Goal: Navigation & Orientation: Find specific page/section

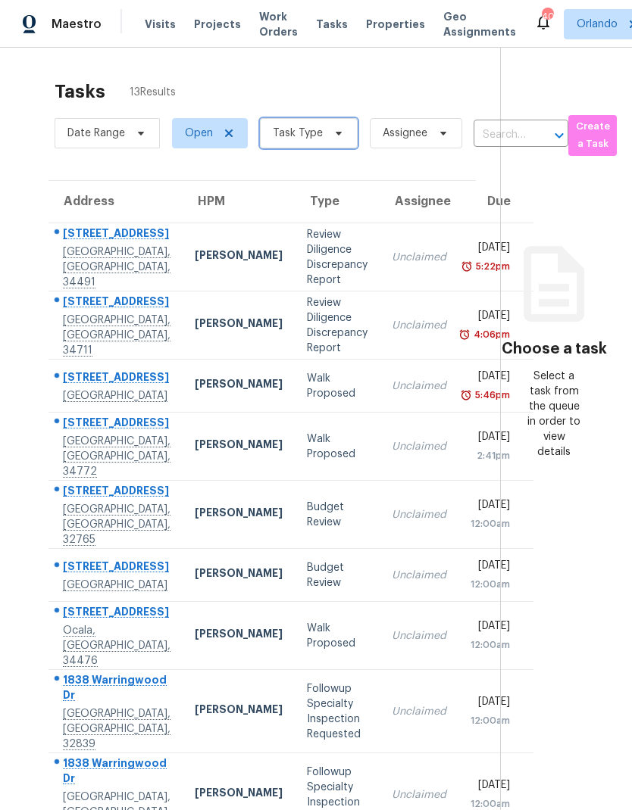
click at [329, 139] on span at bounding box center [336, 133] width 17 height 12
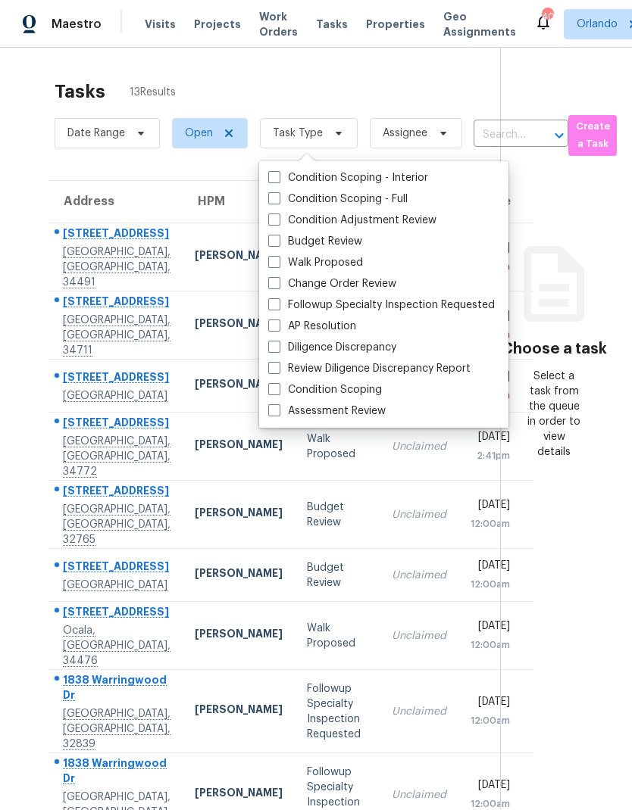
click at [268, 410] on span at bounding box center [274, 410] width 12 height 12
click at [268, 410] on input "Assessment Review" at bounding box center [273, 409] width 10 height 10
checkbox input "true"
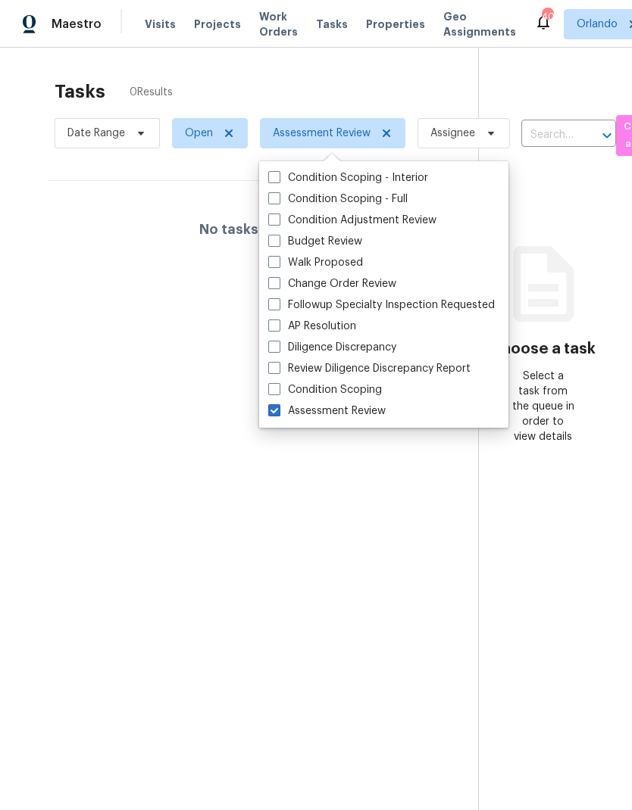
click at [431, 86] on div "Tasks 0 Results" at bounding box center [266, 91] width 423 height 39
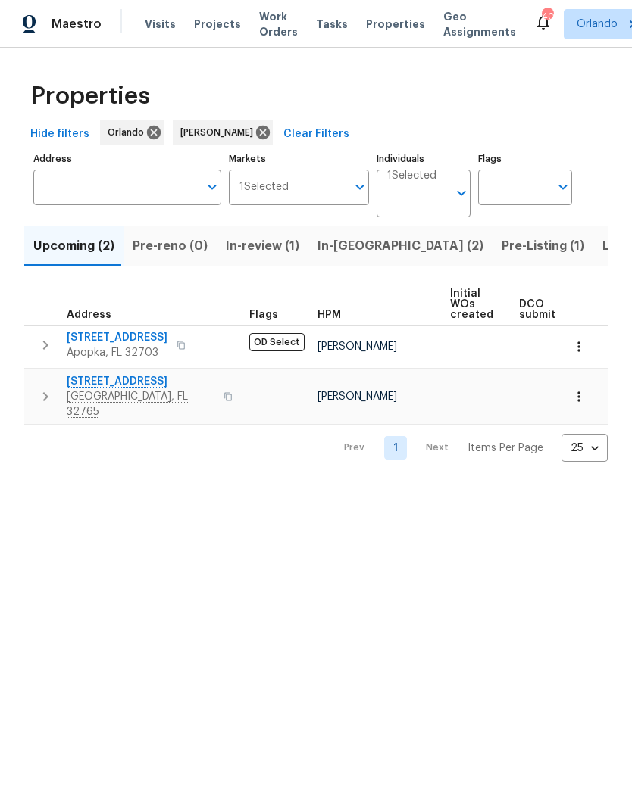
click at [356, 255] on span "In-reno (2)" at bounding box center [400, 246] width 166 height 21
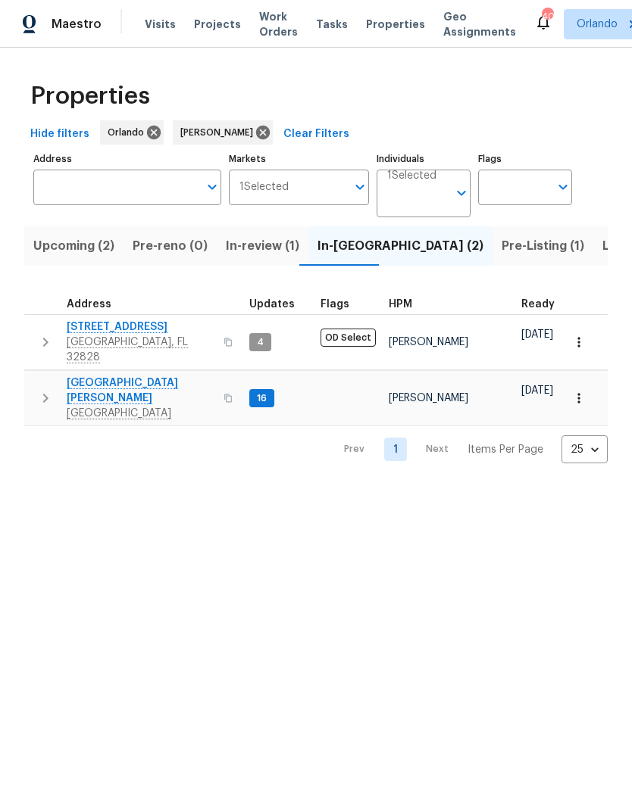
click at [501, 242] on span "Pre-Listing (1)" at bounding box center [542, 246] width 83 height 21
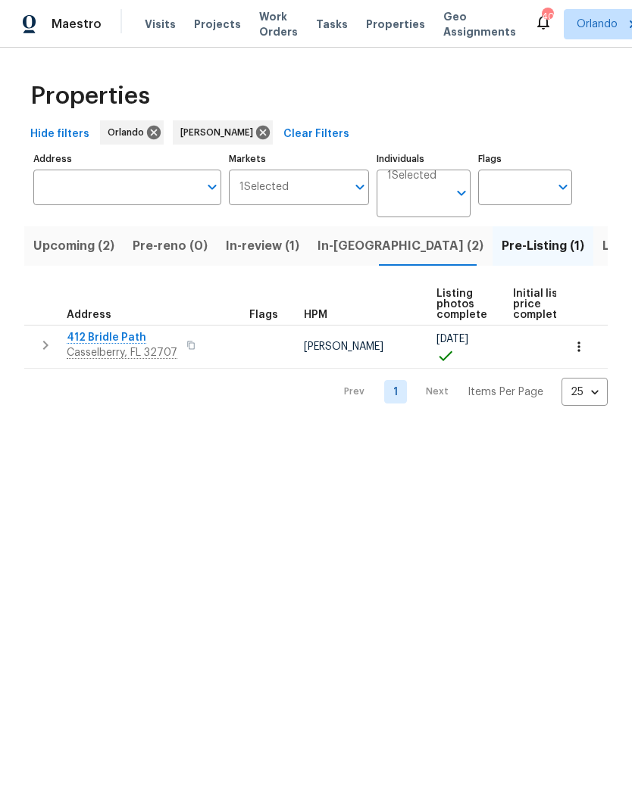
click at [359, 245] on span "In-reno (2)" at bounding box center [400, 246] width 166 height 21
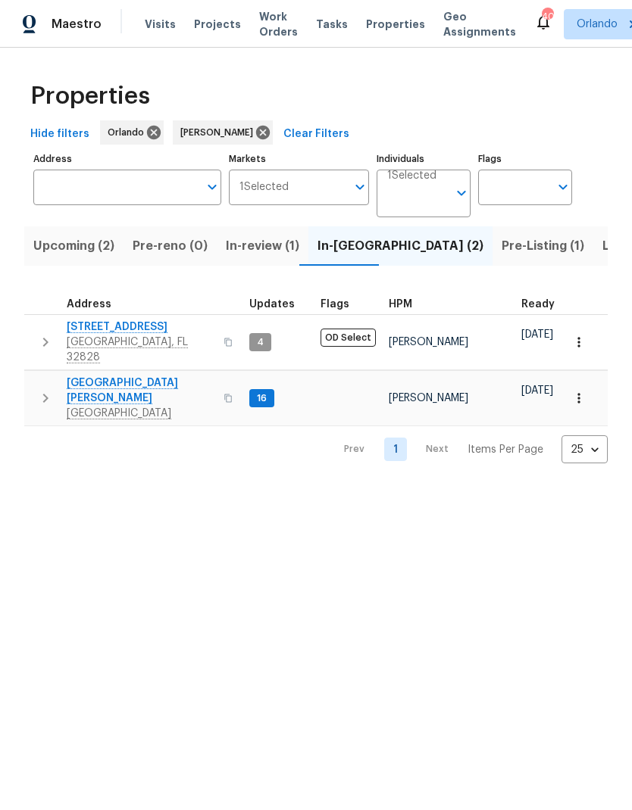
click at [145, 317] on td "2609 Windsorgate Ln Orlando, FL 32828" at bounding box center [133, 342] width 219 height 55
click at [151, 326] on span "2609 Windsorgate Ln" at bounding box center [141, 327] width 148 height 15
click at [130, 376] on span "7618 Brockbank Dr" at bounding box center [141, 391] width 148 height 30
click at [263, 248] on span "In-review (1)" at bounding box center [262, 246] width 73 height 21
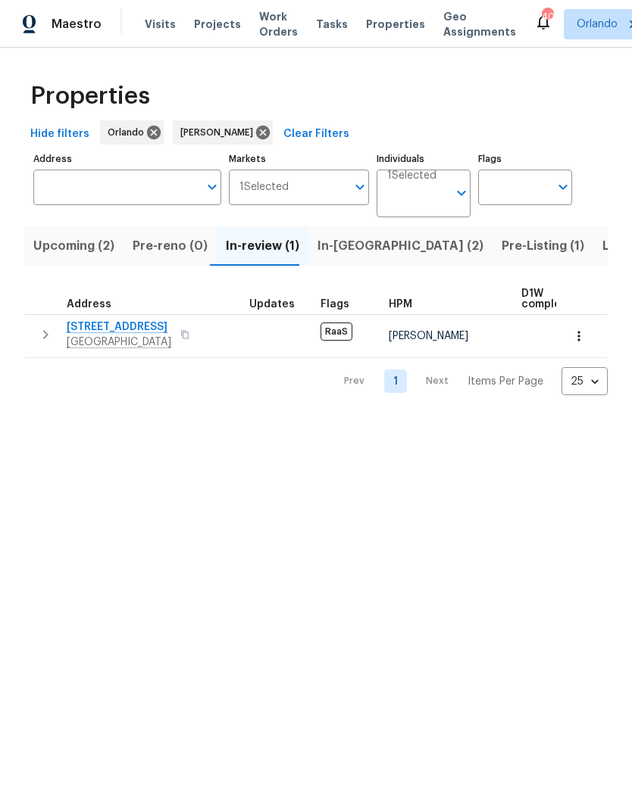
click at [501, 244] on span "Pre-Listing (1)" at bounding box center [542, 246] width 83 height 21
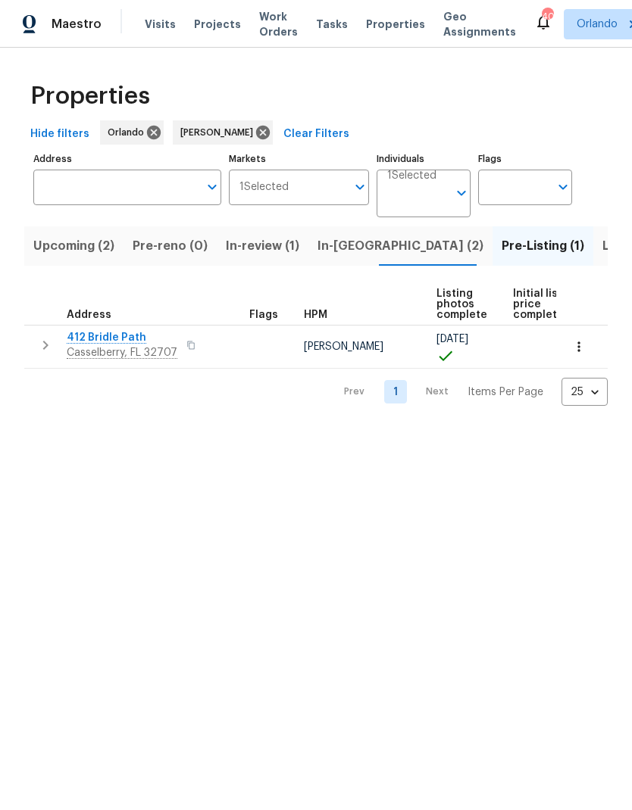
click at [126, 335] on span "412 Bridle Path" at bounding box center [122, 337] width 111 height 15
click at [95, 246] on span "Upcoming (2)" at bounding box center [73, 246] width 81 height 21
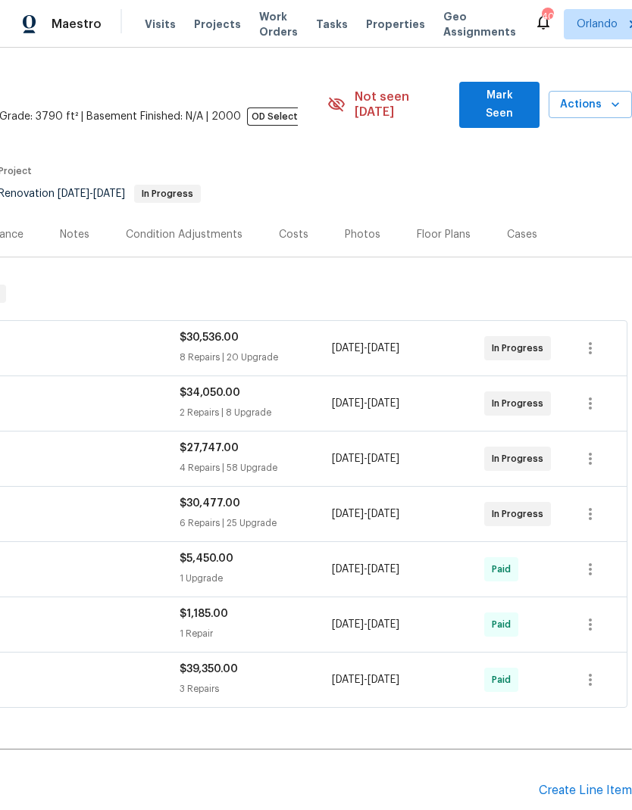
scroll to position [33, 224]
click at [513, 95] on span "Mark Seen" at bounding box center [498, 104] width 55 height 37
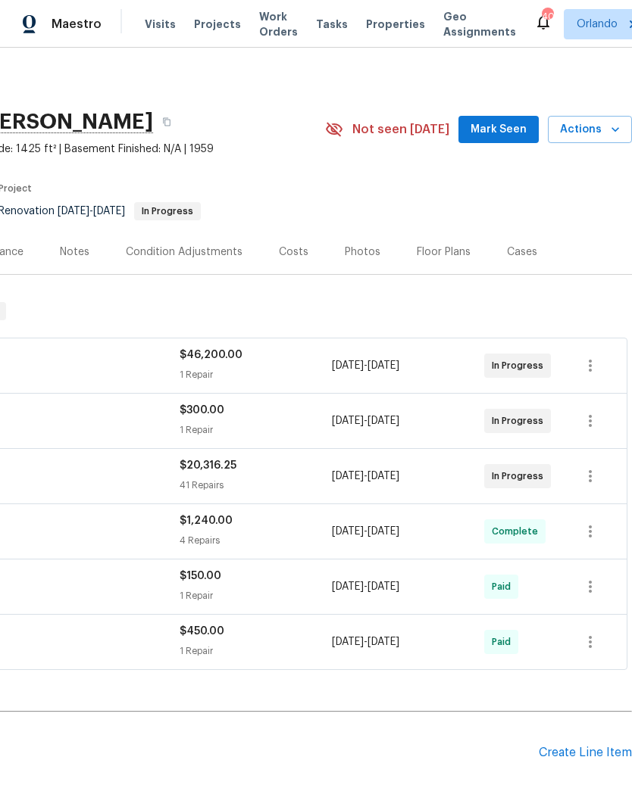
scroll to position [0, 224]
click at [516, 134] on span "Mark Seen" at bounding box center [498, 129] width 56 height 19
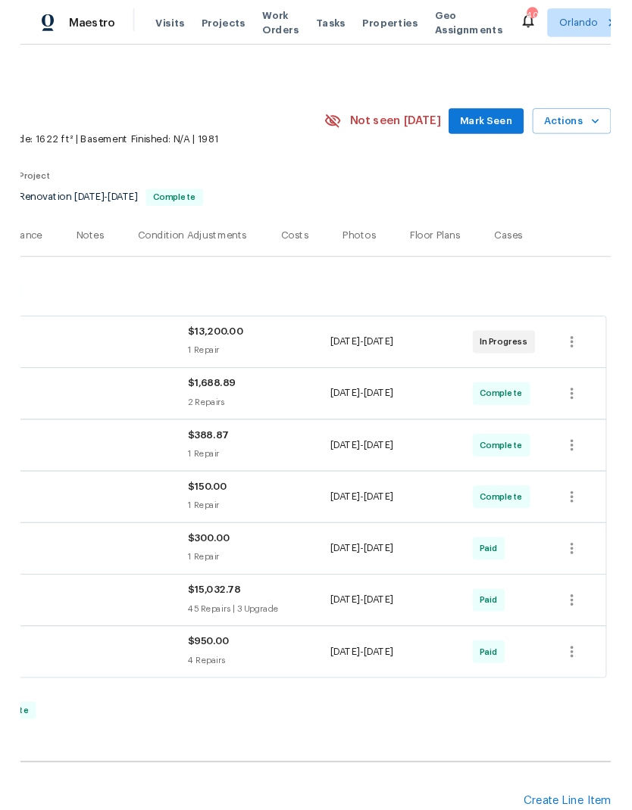
scroll to position [0, 224]
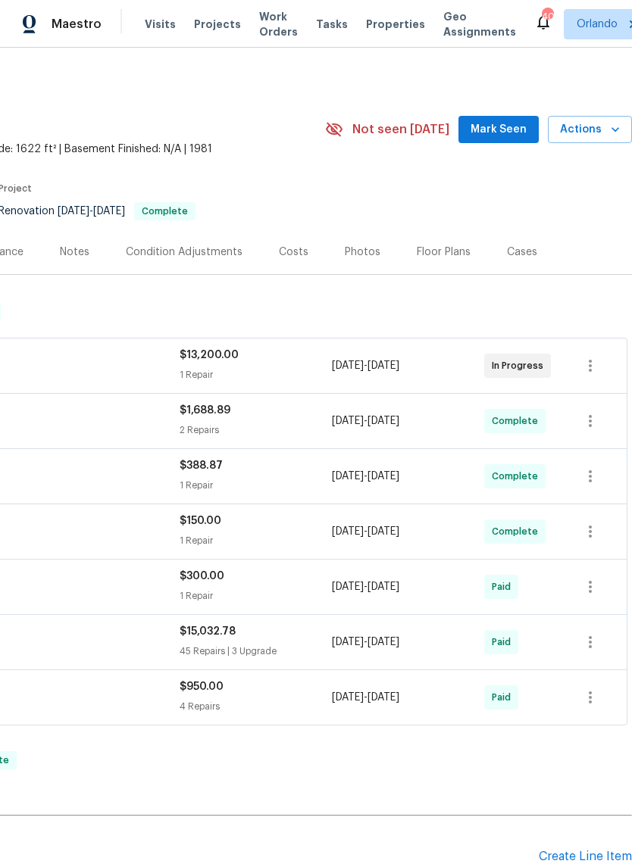
click at [515, 126] on span "Mark Seen" at bounding box center [498, 129] width 56 height 19
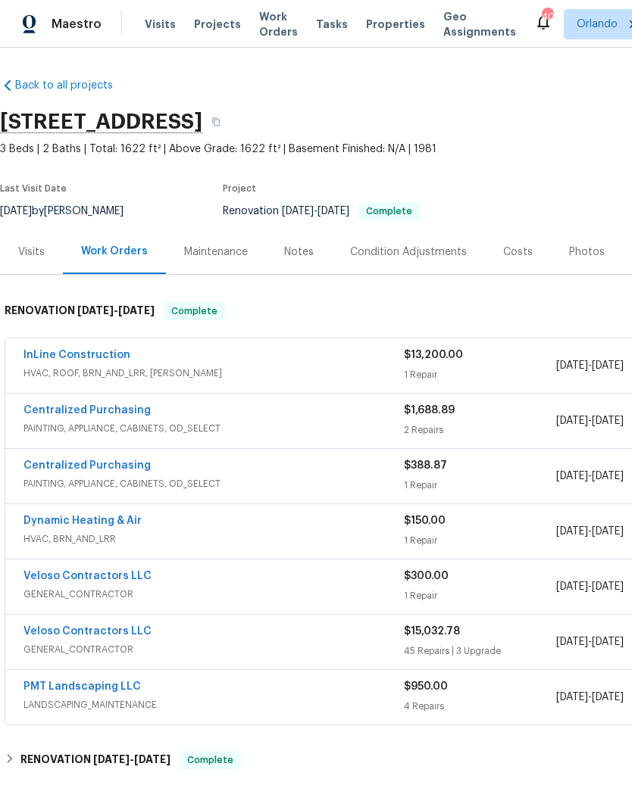
scroll to position [0, 0]
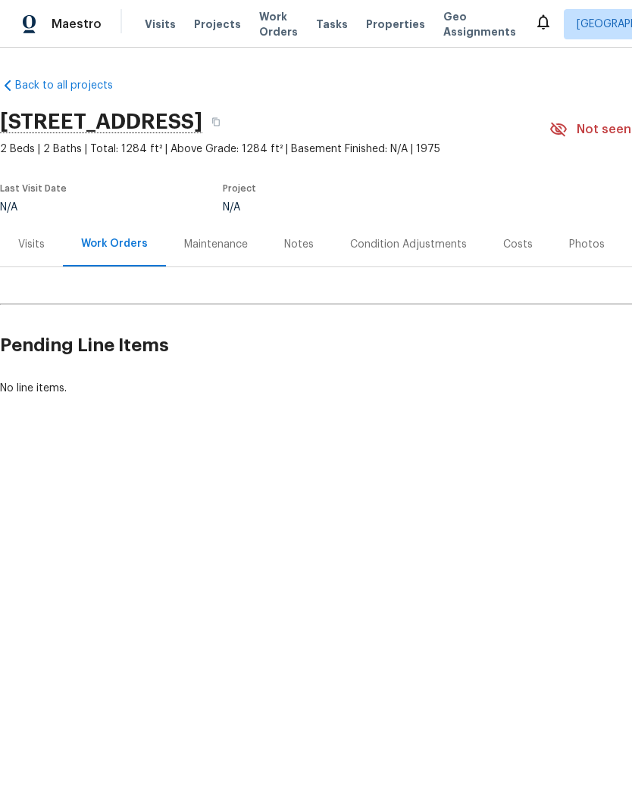
click at [295, 240] on div "Notes" at bounding box center [299, 244] width 30 height 15
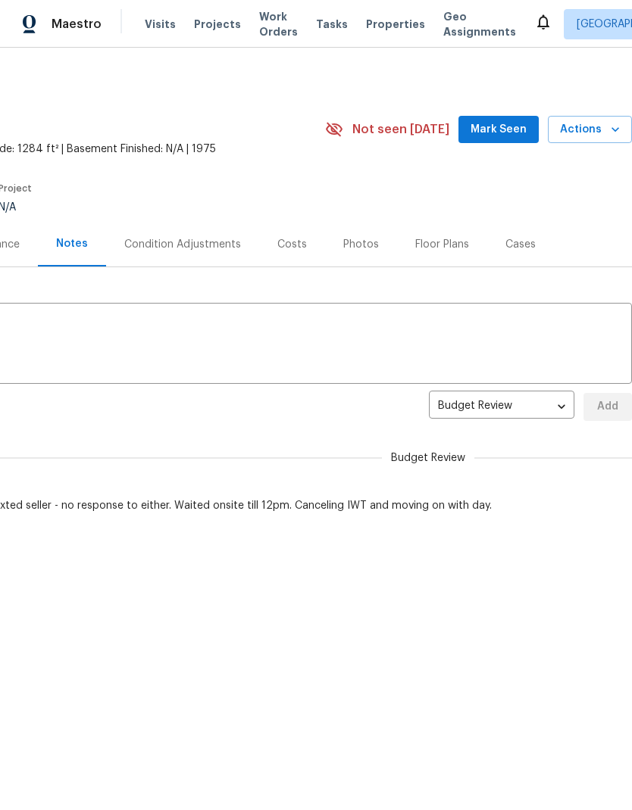
scroll to position [0, 224]
click at [508, 136] on span "Mark Seen" at bounding box center [498, 129] width 56 height 19
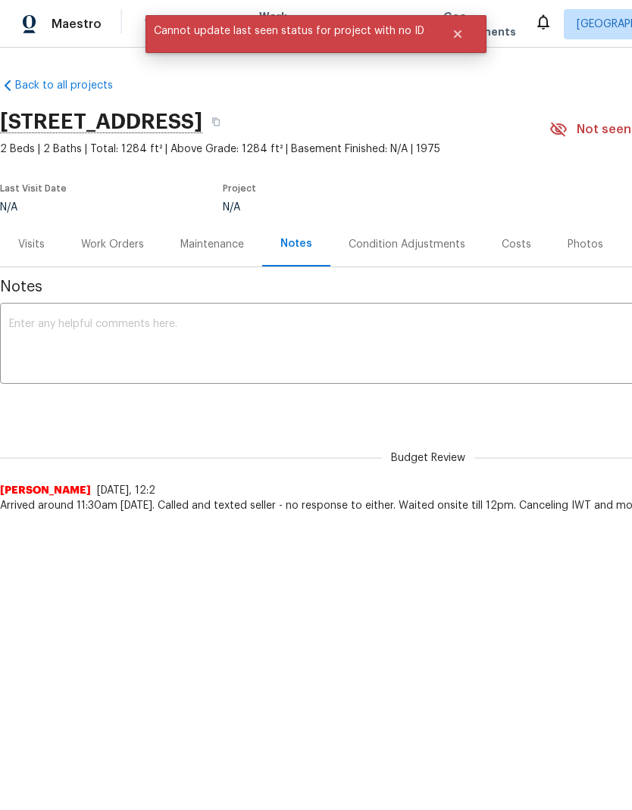
scroll to position [0, 0]
click at [117, 243] on div "Work Orders" at bounding box center [112, 244] width 63 height 15
